Goal: Task Accomplishment & Management: Complete application form

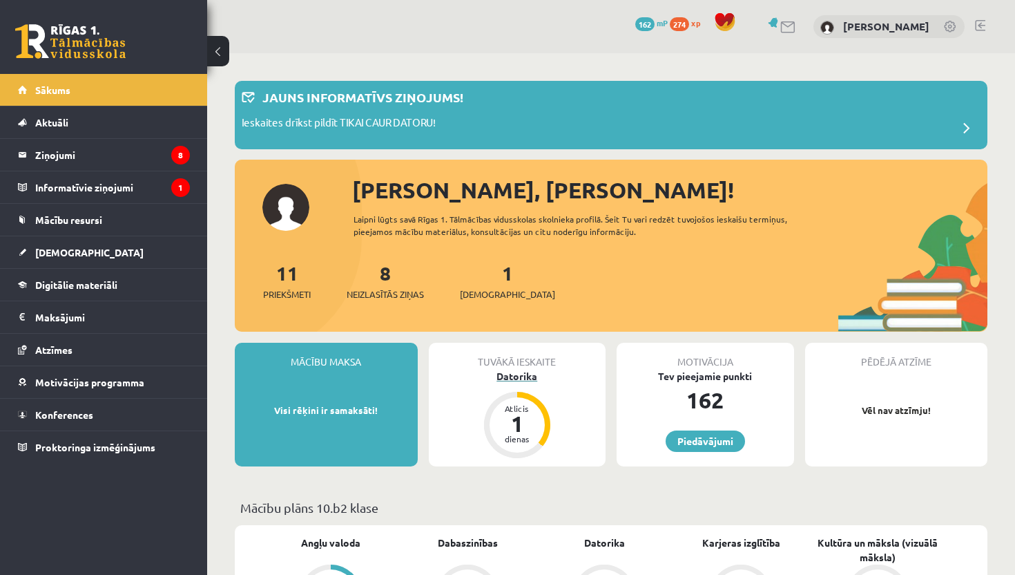
click at [514, 373] on div "Datorika" at bounding box center [517, 376] width 177 height 15
click at [516, 374] on div "Datorika" at bounding box center [517, 376] width 177 height 15
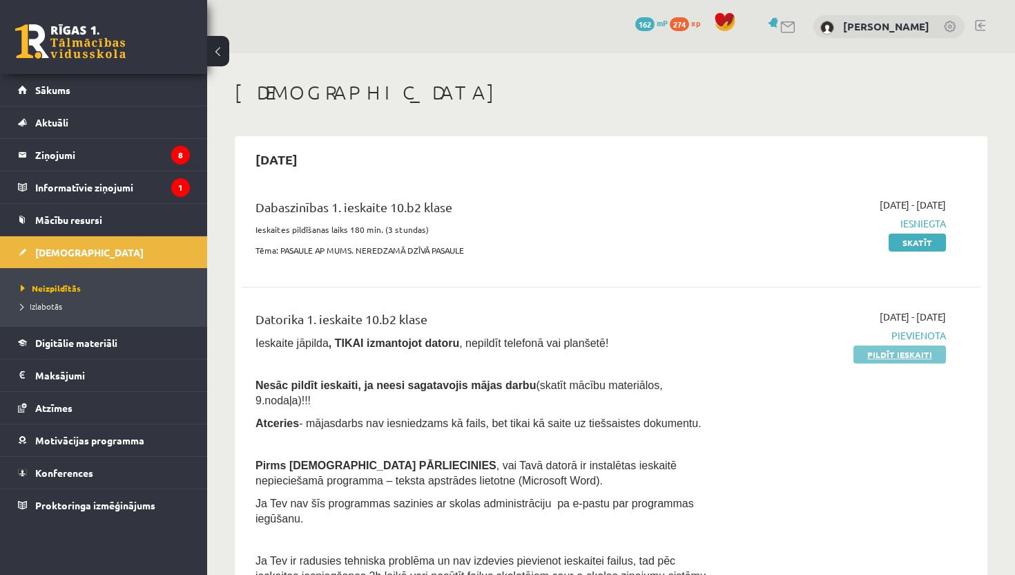
click at [873, 356] on link "Pildīt ieskaiti" at bounding box center [900, 354] width 93 height 18
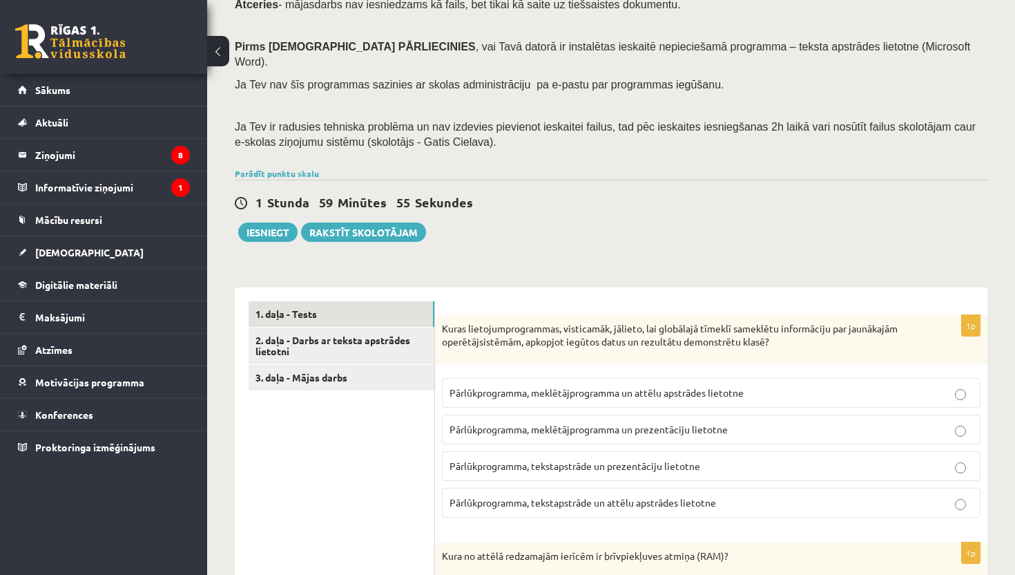
scroll to position [193, 0]
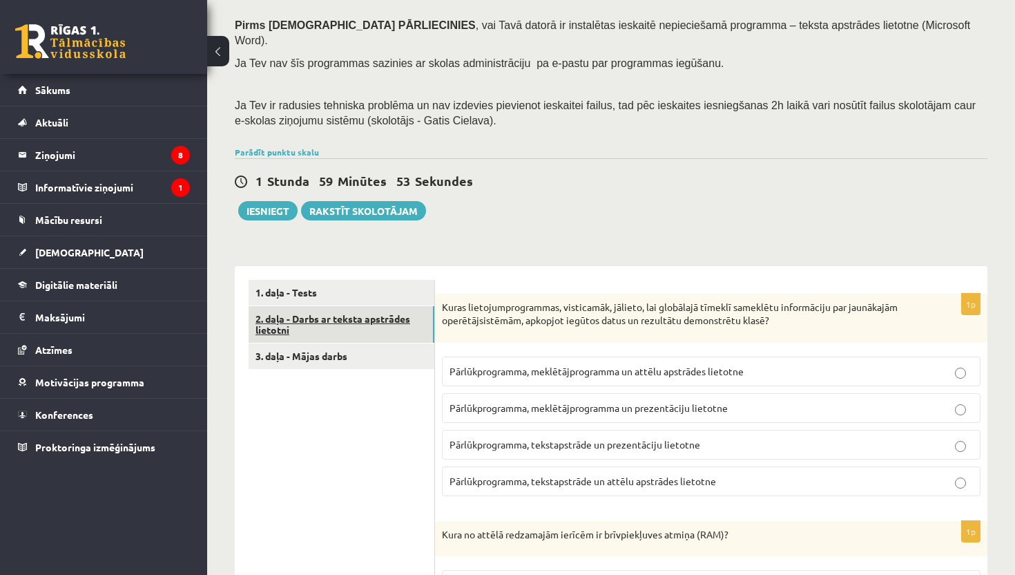
click at [352, 306] on link "2. daļa - Darbs ar teksta apstrādes lietotni" at bounding box center [342, 324] width 186 height 37
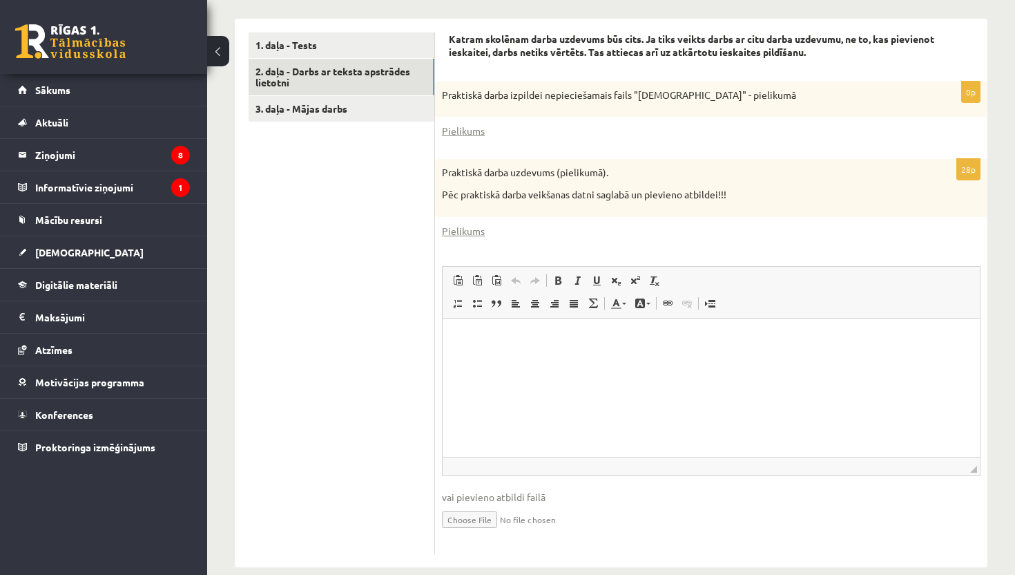
scroll to position [447, 0]
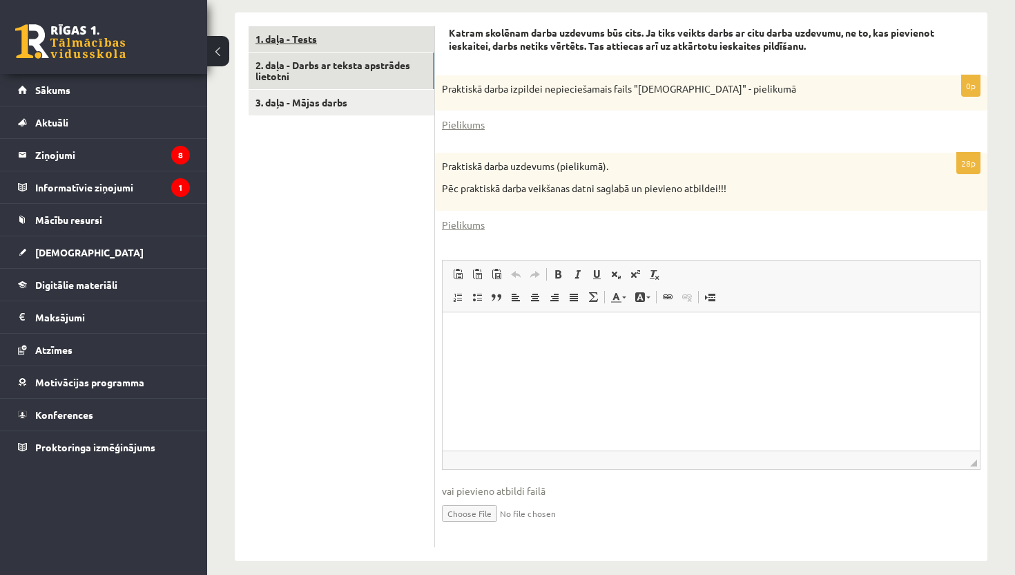
click at [309, 26] on link "1. daļa - Tests" at bounding box center [342, 39] width 186 height 26
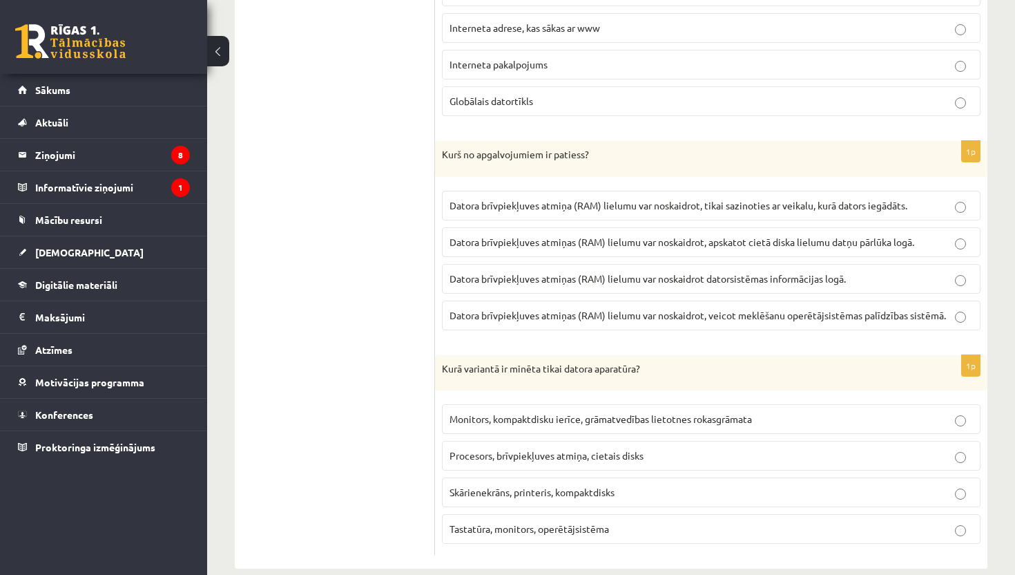
scroll to position [4096, 0]
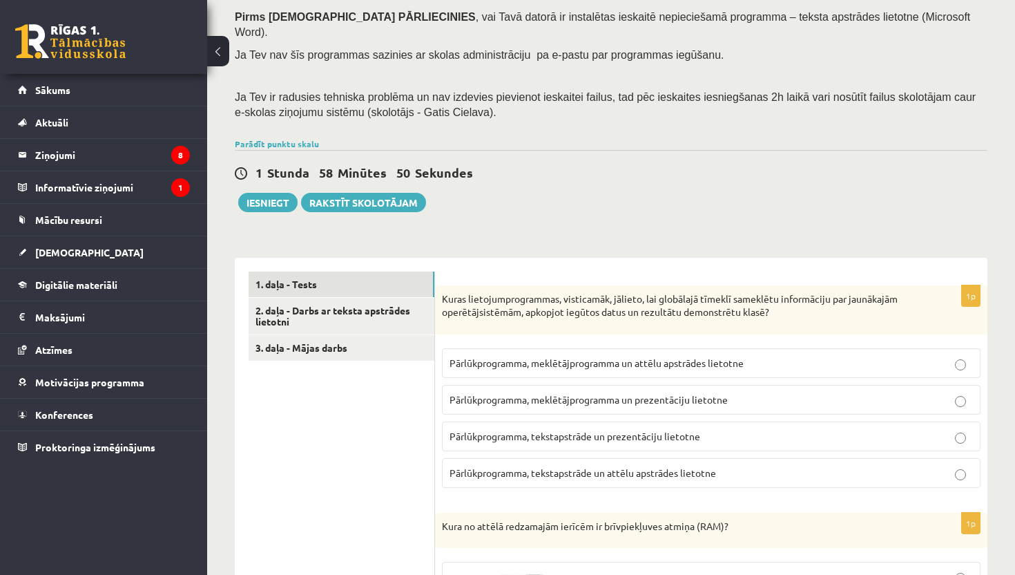
scroll to position [201, 0]
click at [371, 300] on link "2. daļa - Darbs ar teksta apstrādes lietotni" at bounding box center [342, 316] width 186 height 37
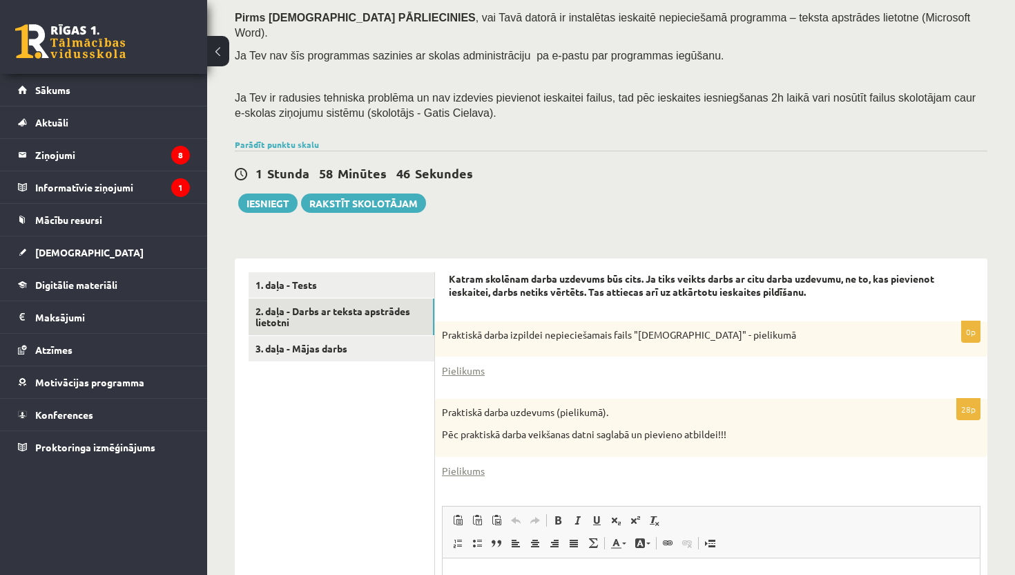
scroll to position [0, 0]
click at [1008, 394] on div "Datorika 1.ieskaite 10.b2 klase , [PERSON_NAME] (10.b2 klase) Ieskaite jāpilda …" at bounding box center [611, 343] width 808 height 982
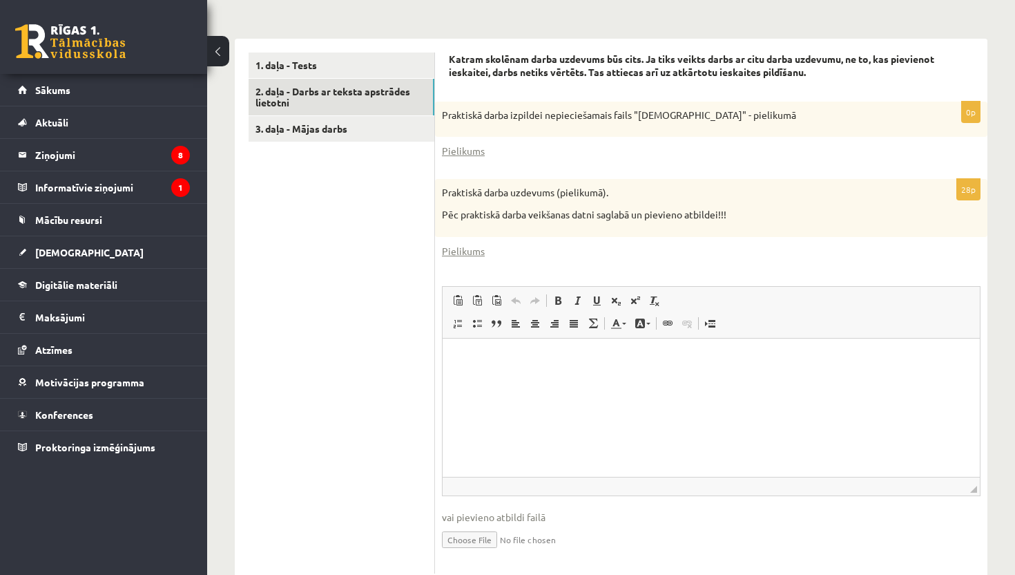
scroll to position [422, 0]
click at [468, 142] on link "Pielikums" at bounding box center [463, 149] width 43 height 15
click at [461, 242] on link "Pielikums" at bounding box center [463, 249] width 43 height 15
